Goal: Task Accomplishment & Management: Manage account settings

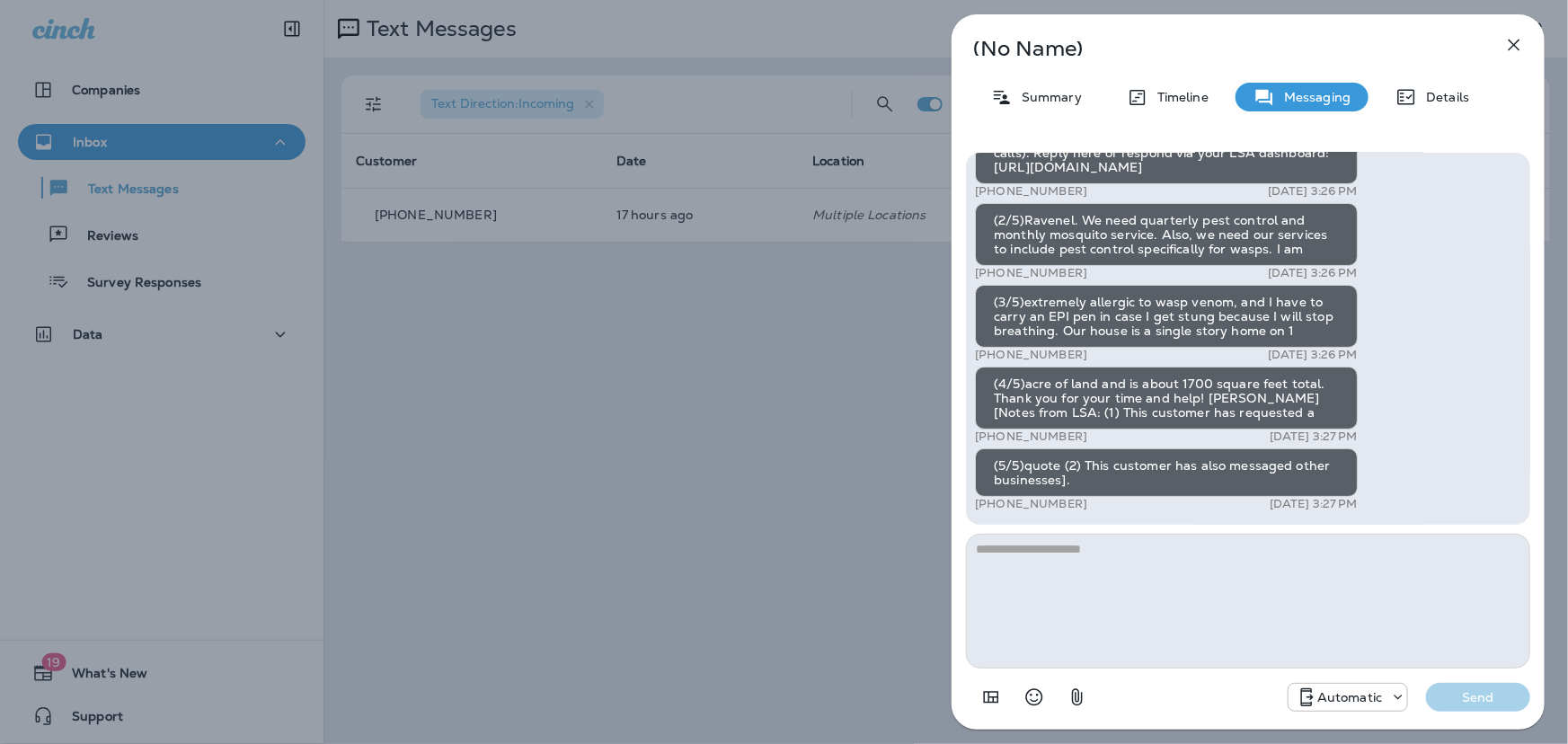
scroll to position [-135, 0]
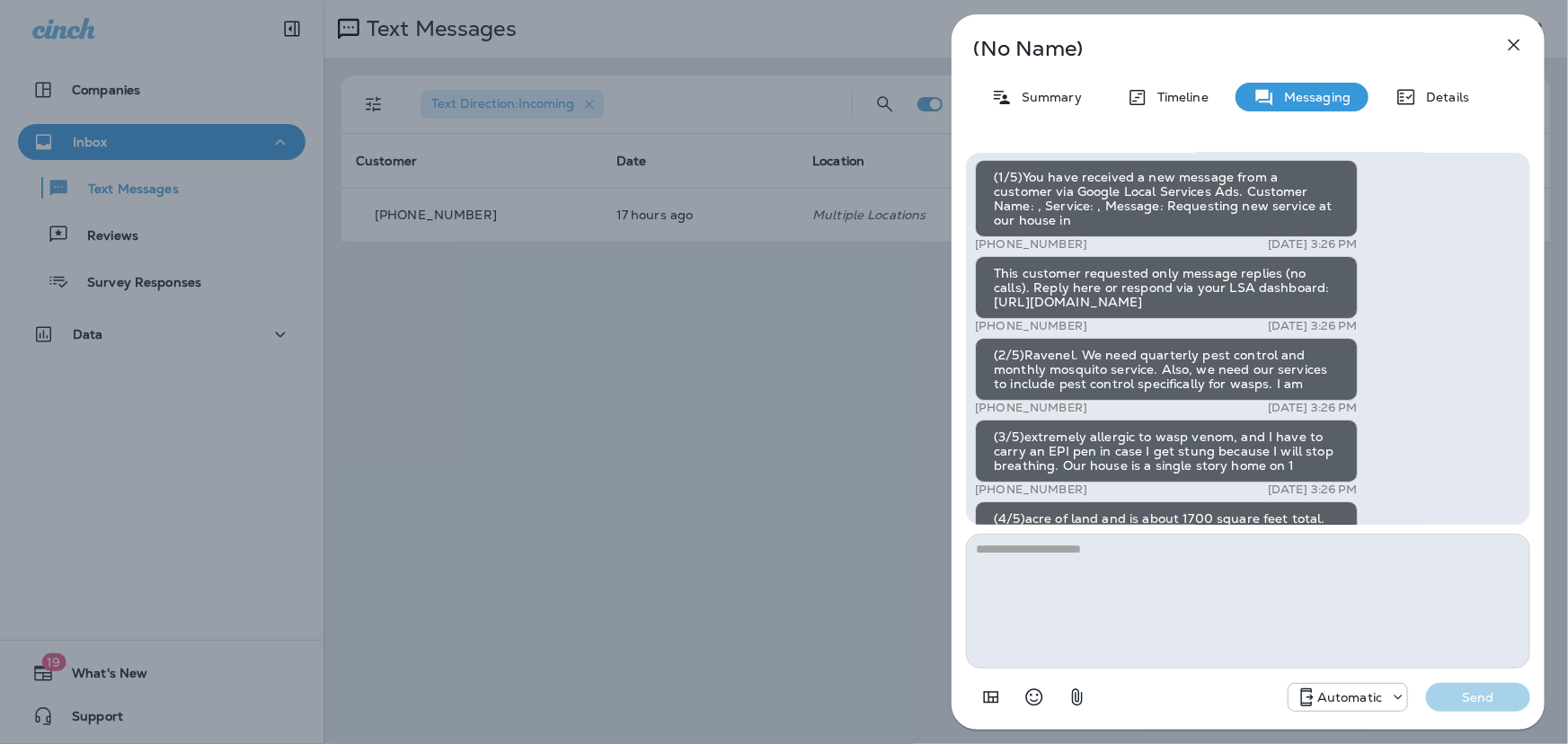
click at [1507, 39] on icon "button" at bounding box center [1514, 45] width 22 height 22
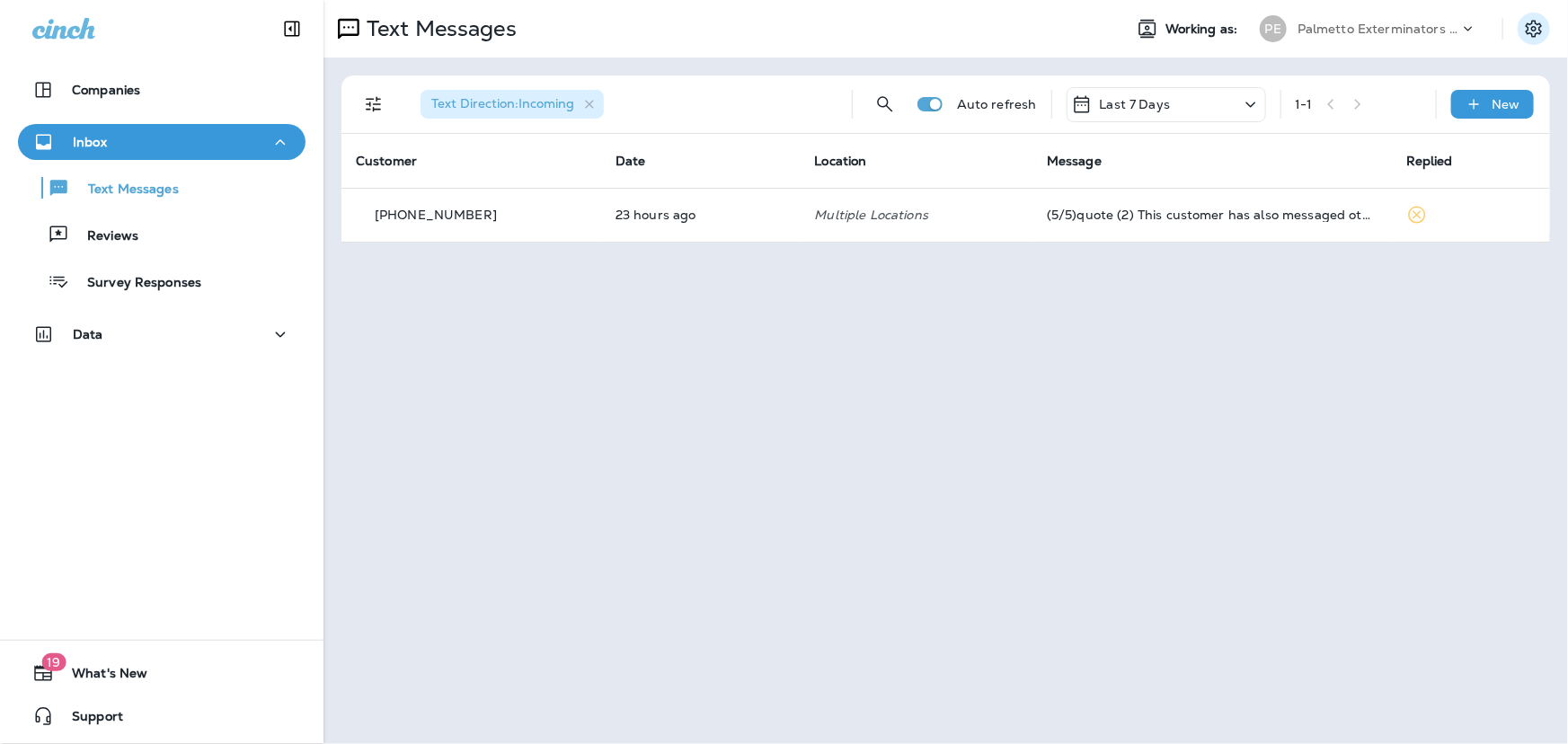
drag, startPoint x: 1543, startPoint y: 27, endPoint x: 1537, endPoint y: 36, distance: 10.8
click at [1543, 29] on icon "Settings" at bounding box center [1534, 29] width 22 height 22
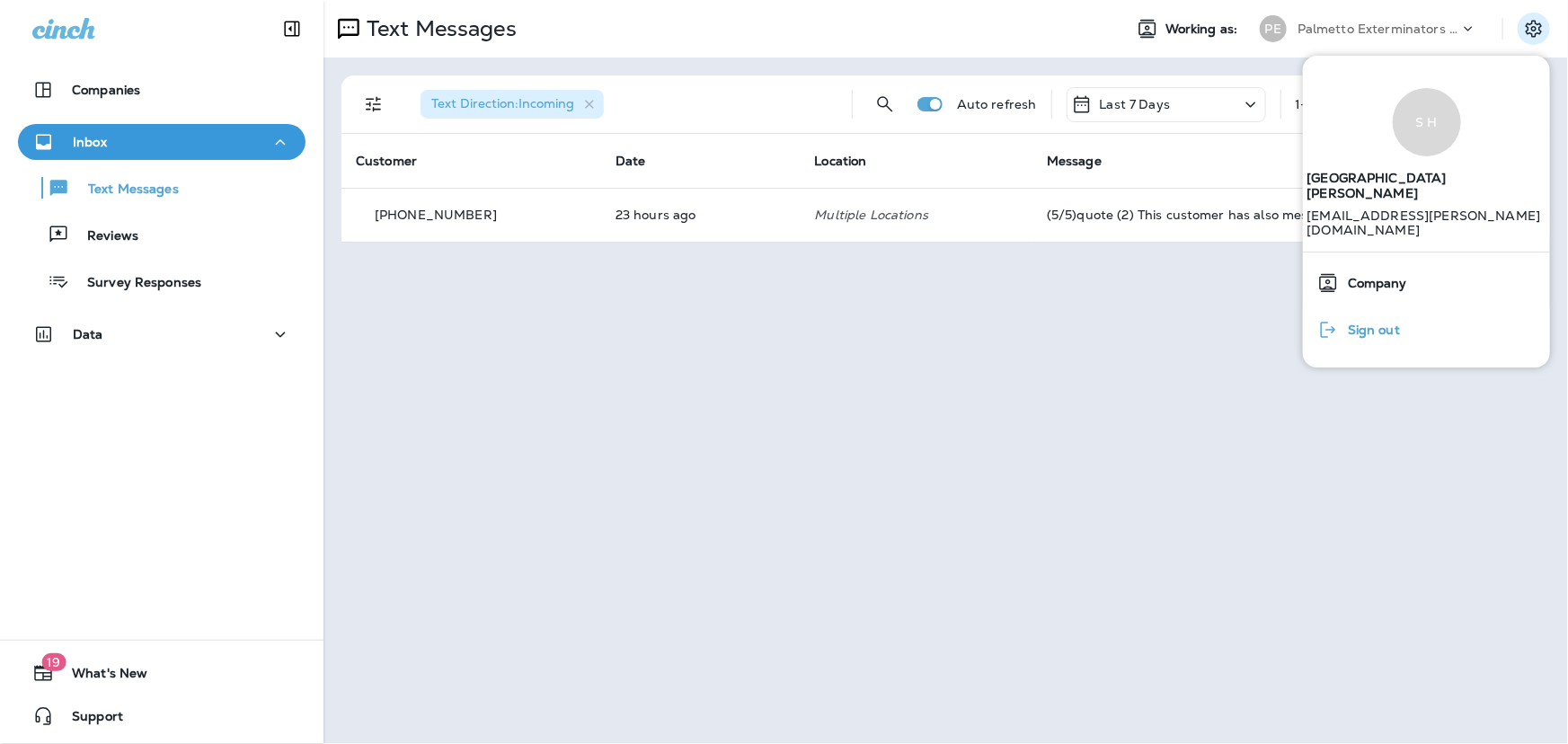
click at [1385, 329] on div "Sign out" at bounding box center [1359, 330] width 97 height 36
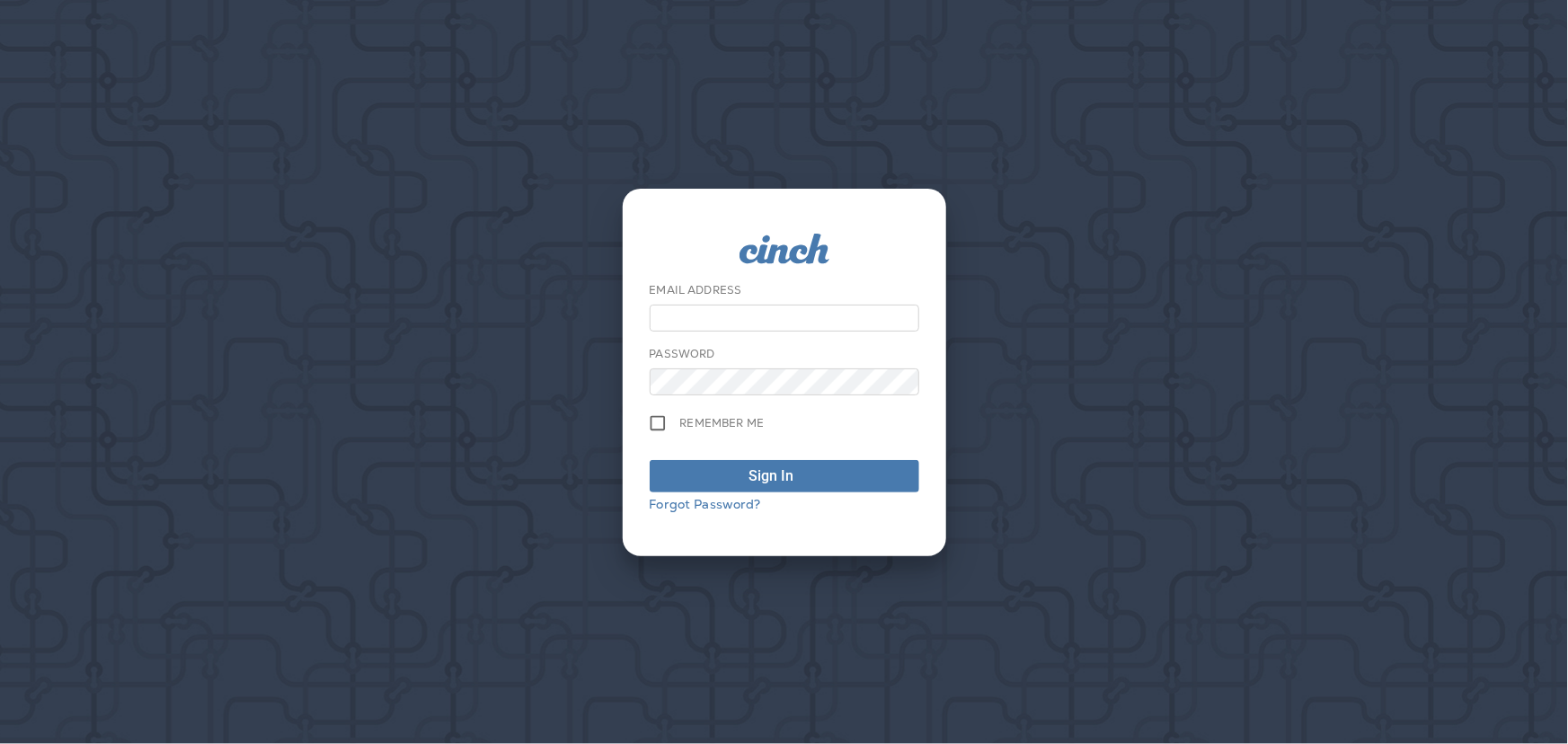
type input "**********"
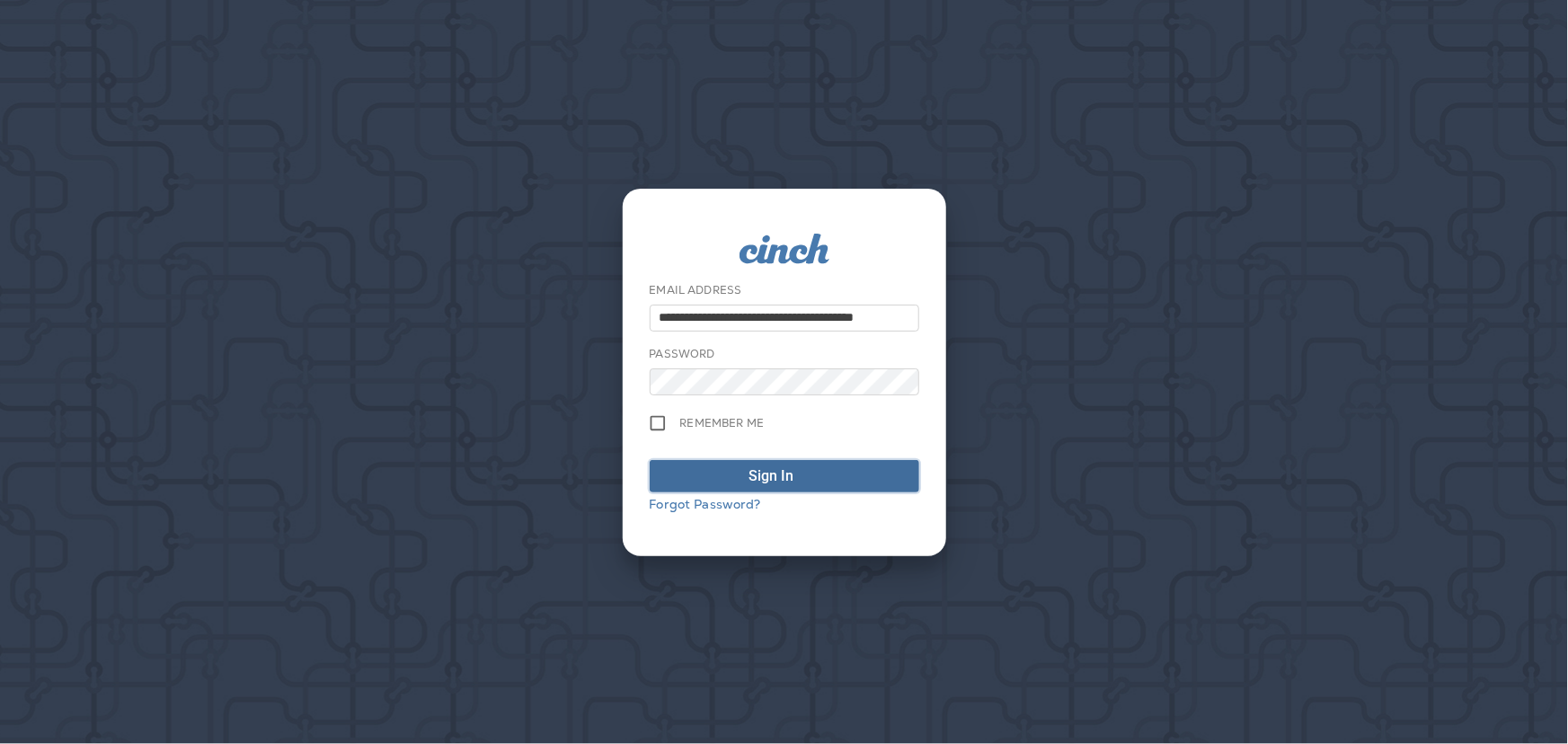
click at [817, 474] on div "submit" at bounding box center [811, 476] width 18 height 22
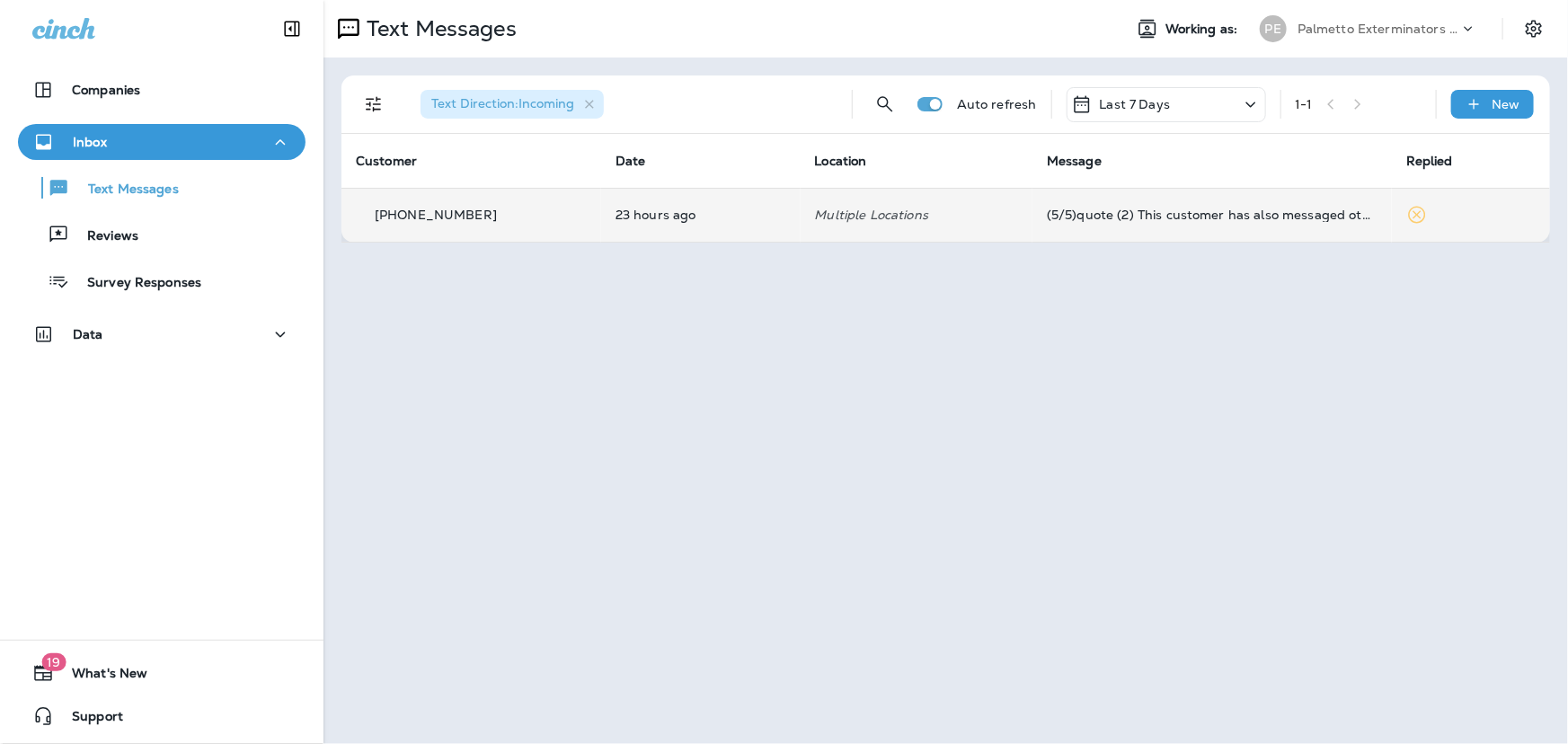
click at [801, 215] on td "Multiple Locations" at bounding box center [917, 215] width 232 height 54
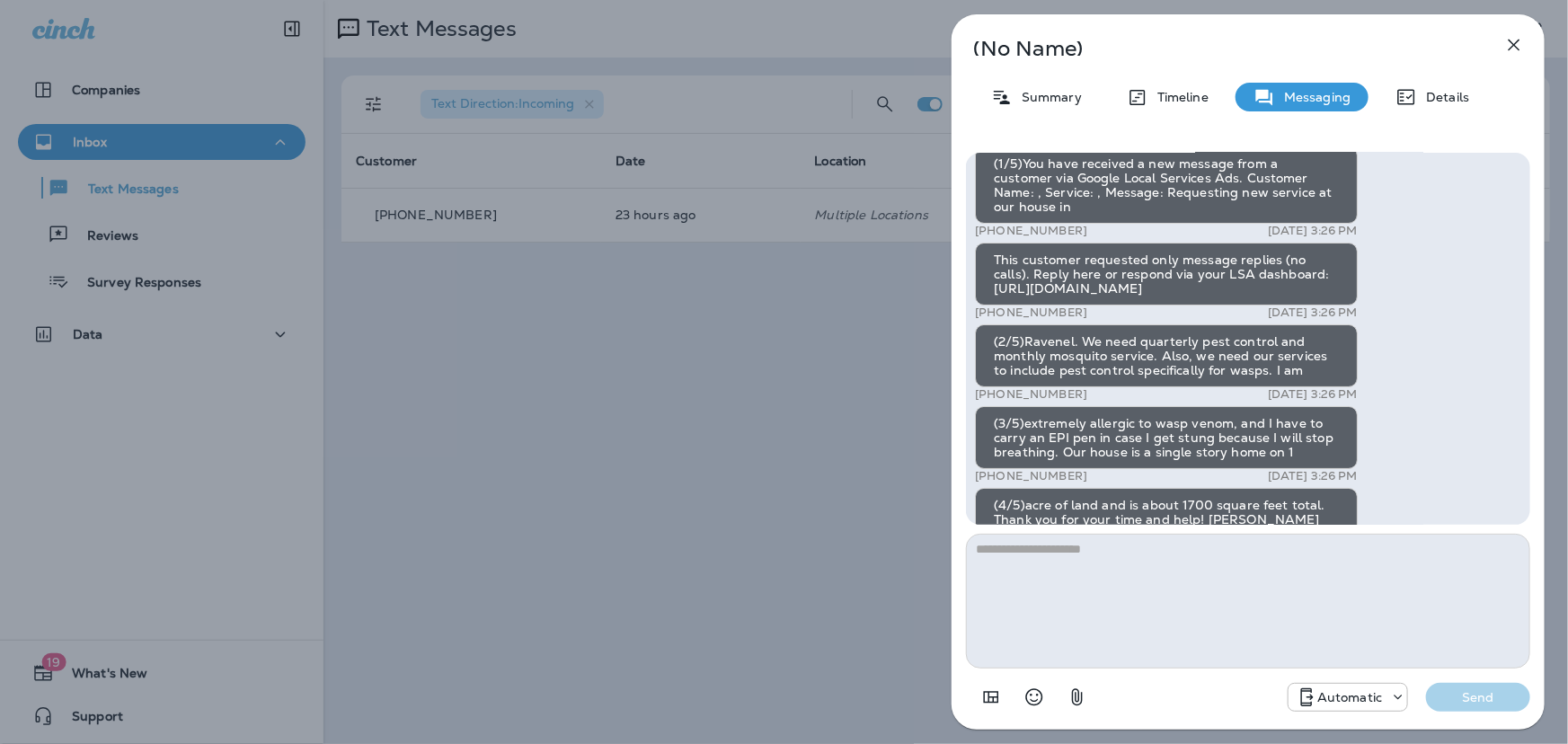
scroll to position [-135, 0]
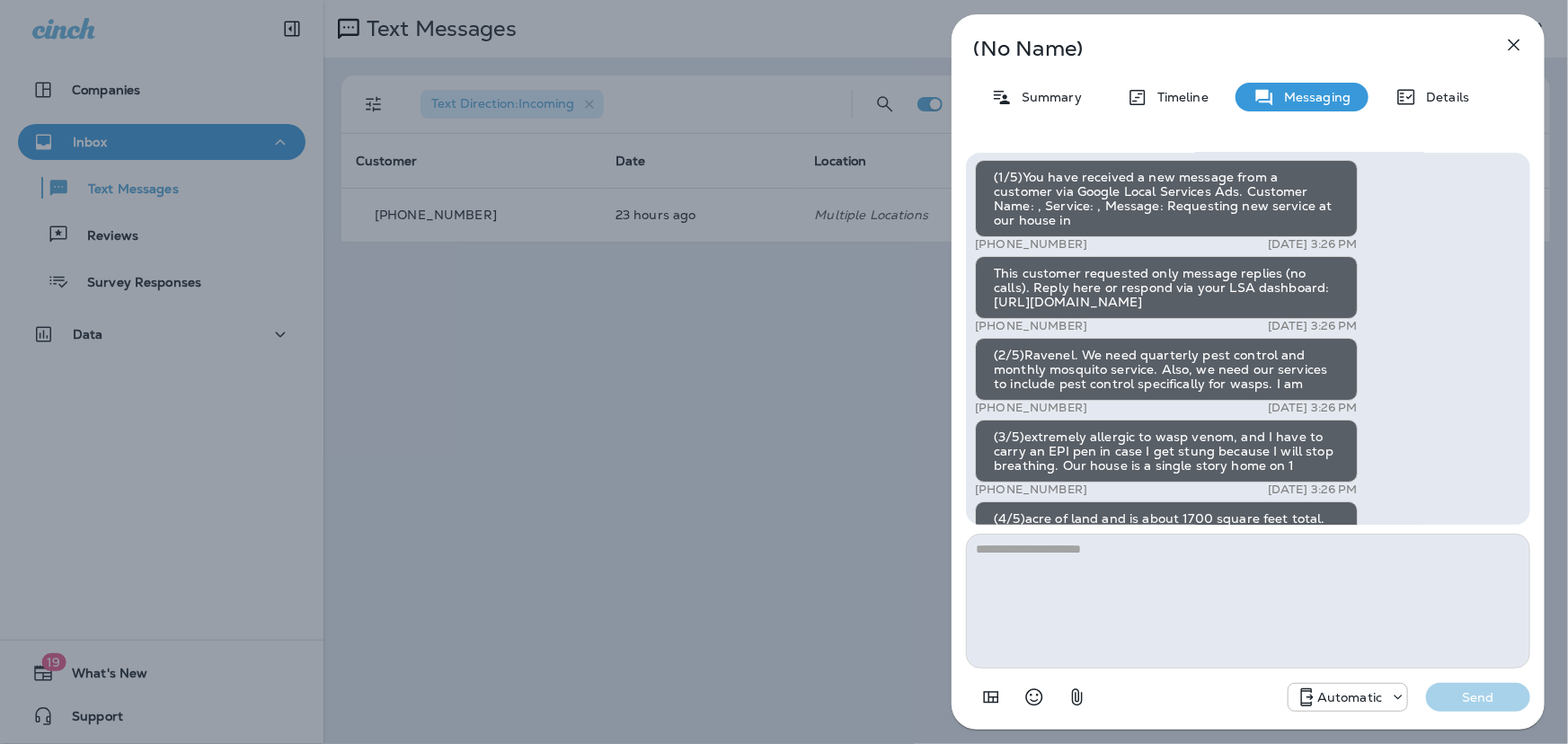
drag, startPoint x: 1080, startPoint y: 490, endPoint x: 993, endPoint y: 485, distance: 87.1
click at [993, 485] on div "+1 (559) 242-7813 [DATE] 3:26 PM" at bounding box center [1166, 490] width 383 height 14
copy p "559) 242-7813"
click at [1515, 45] on icon "button" at bounding box center [1514, 45] width 12 height 12
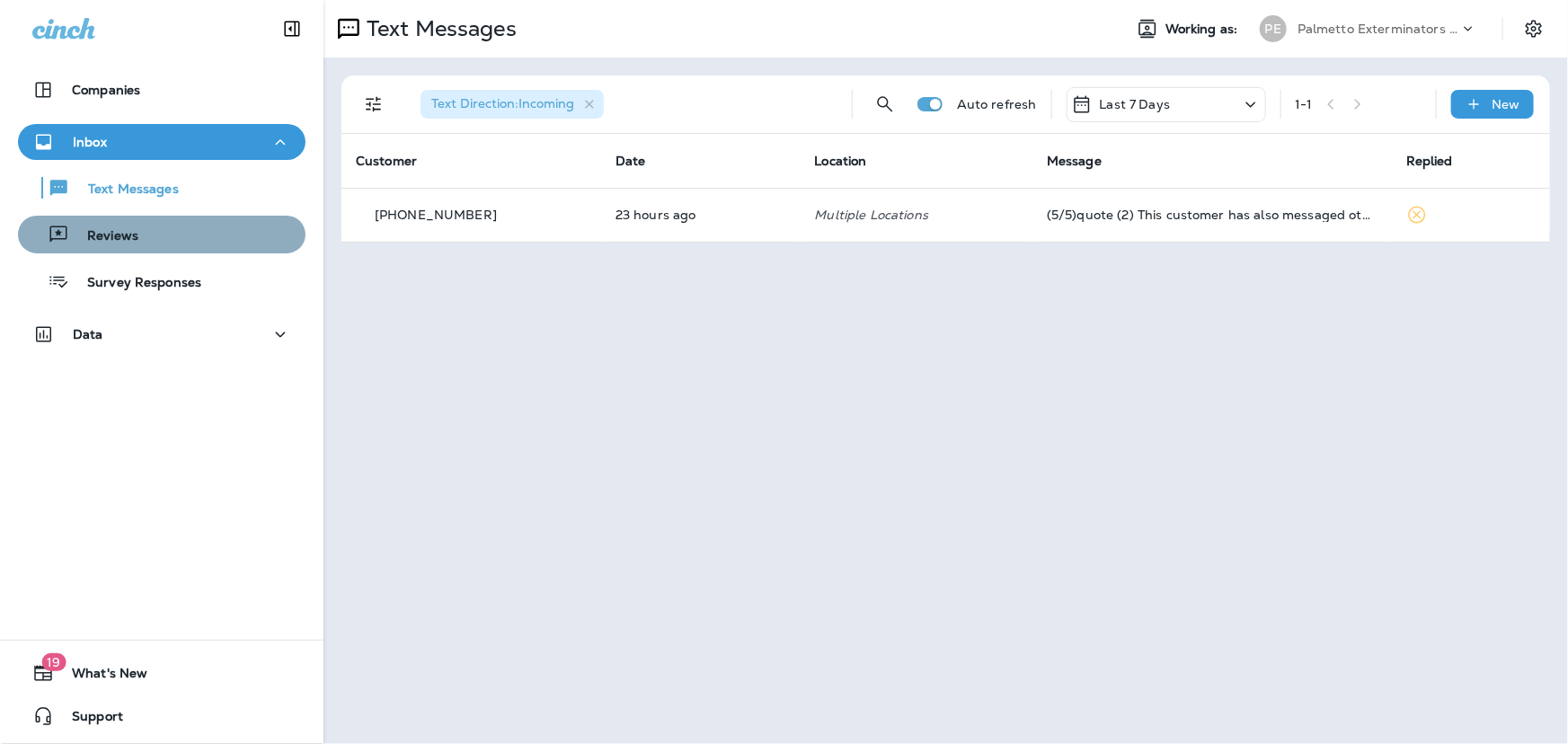
click at [180, 226] on div "Reviews" at bounding box center [162, 235] width 273 height 27
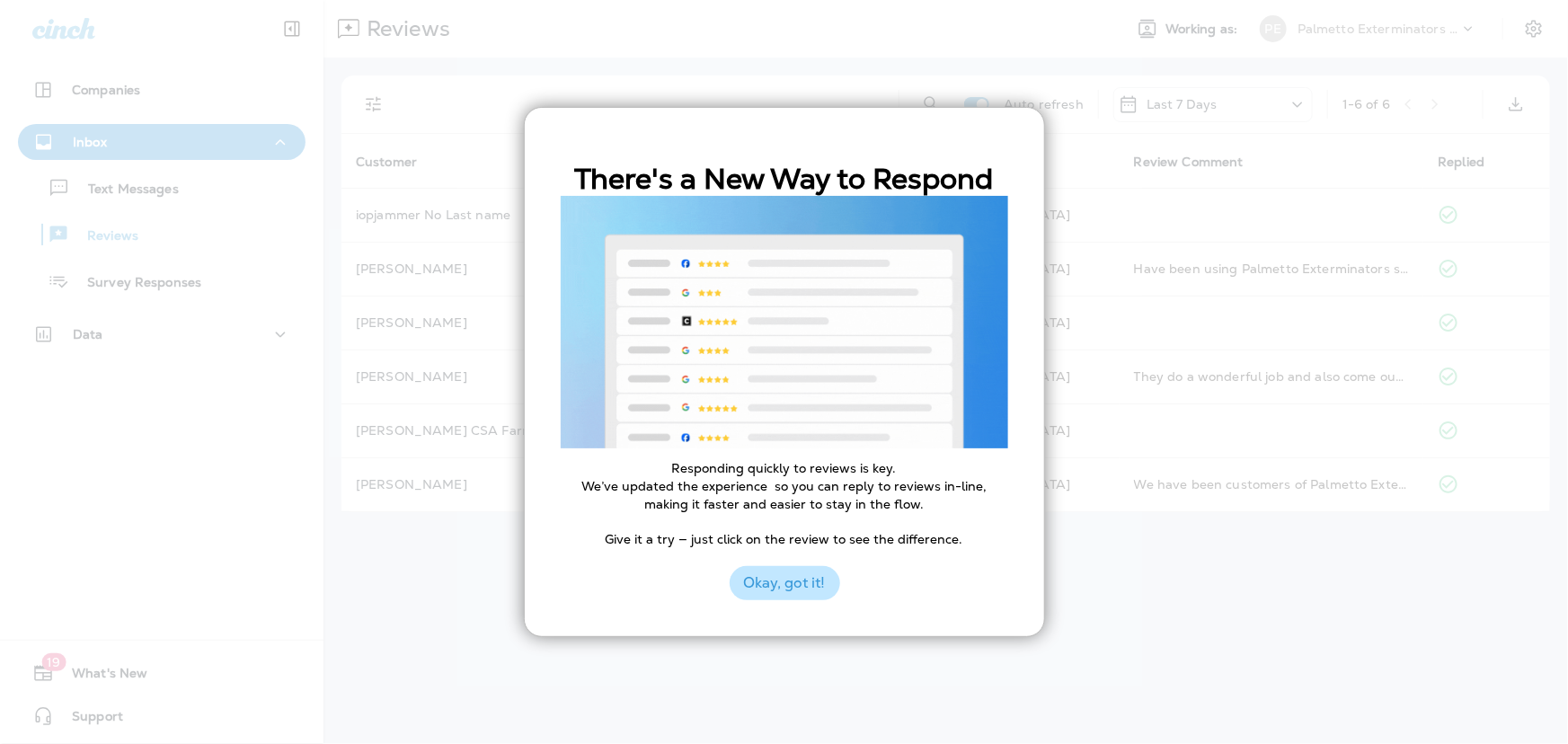
click at [787, 582] on button "Okay, got it!" at bounding box center [785, 583] width 111 height 34
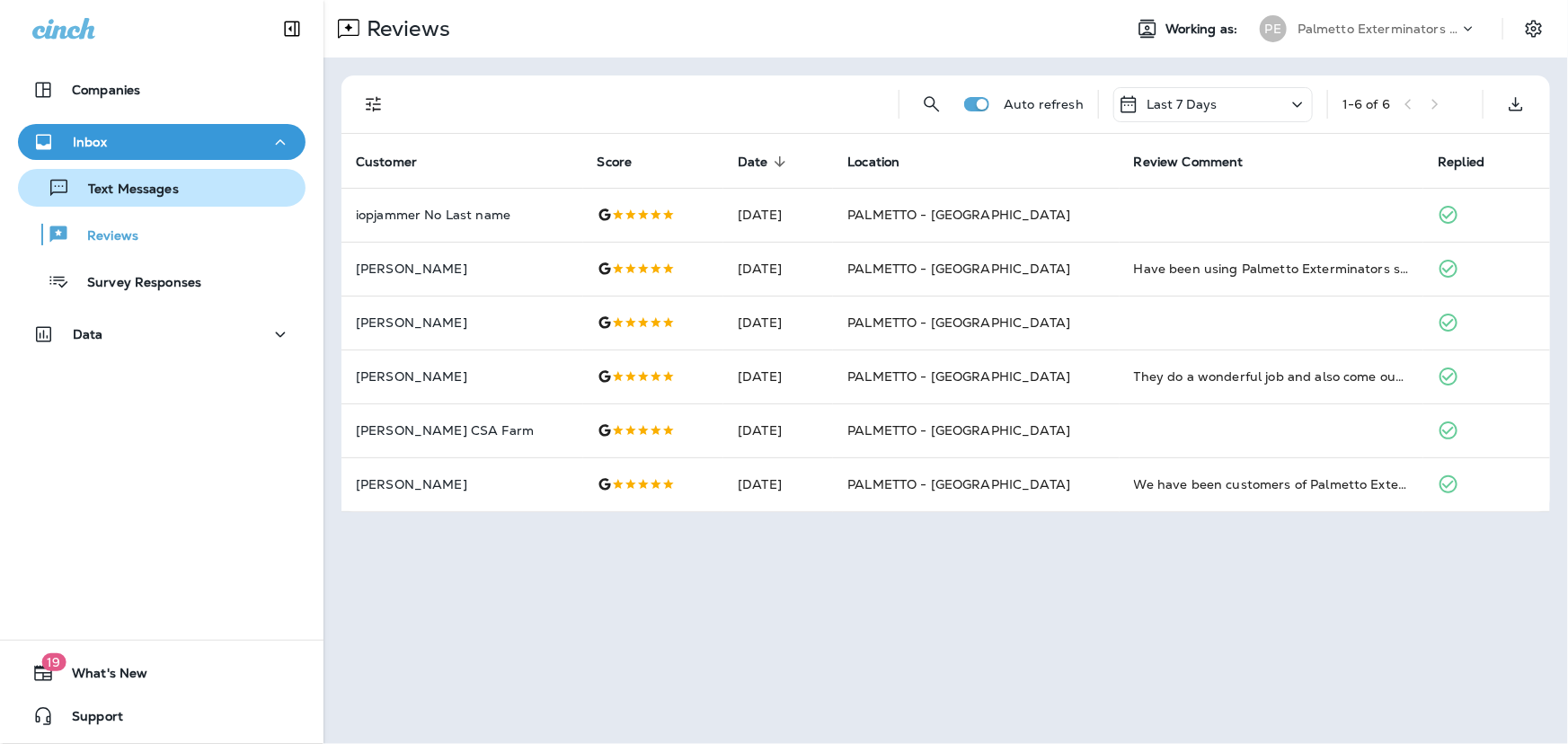
click at [164, 195] on p "Text Messages" at bounding box center [124, 190] width 109 height 17
